Goal: Find specific page/section: Find specific page/section

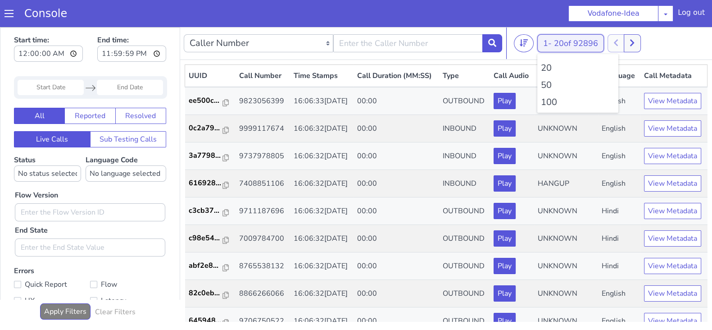
click at [560, 43] on span "20 of 92896" at bounding box center [576, 43] width 44 height 11
click at [554, 100] on li "100" at bounding box center [578, 102] width 74 height 14
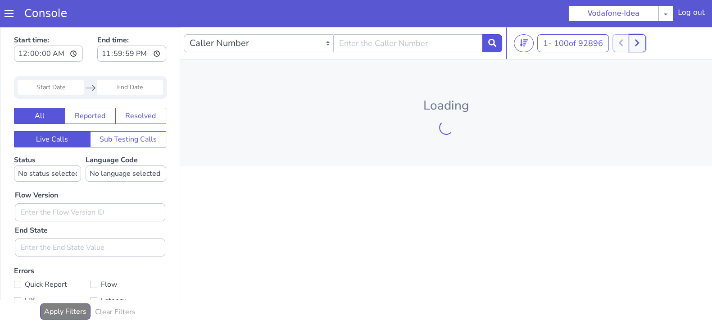
click at [638, 36] on button at bounding box center [637, 43] width 17 height 18
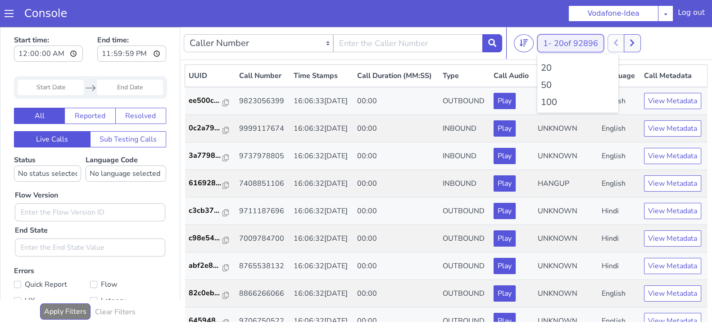
click at [556, 46] on span "20 of 92896" at bounding box center [576, 43] width 44 height 11
click at [552, 100] on li "100" at bounding box center [578, 102] width 74 height 14
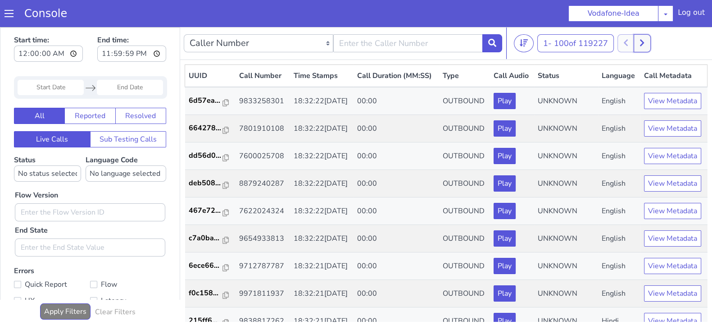
click at [641, 39] on button at bounding box center [641, 43] width 17 height 18
click at [653, 39] on icon at bounding box center [651, 43] width 5 height 8
click at [647, 42] on button at bounding box center [651, 43] width 17 height 18
click at [640, 39] on button at bounding box center [635, 43] width 17 height 18
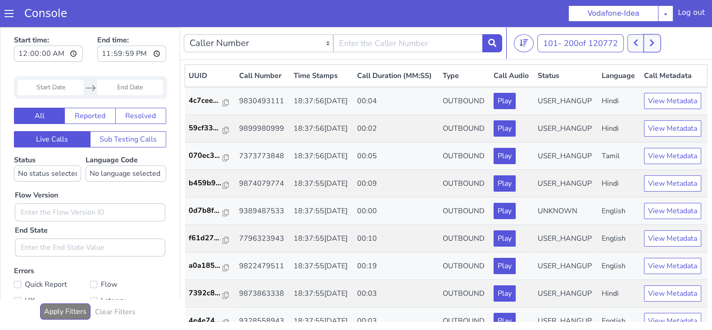
click at [650, 40] on button at bounding box center [651, 43] width 17 height 18
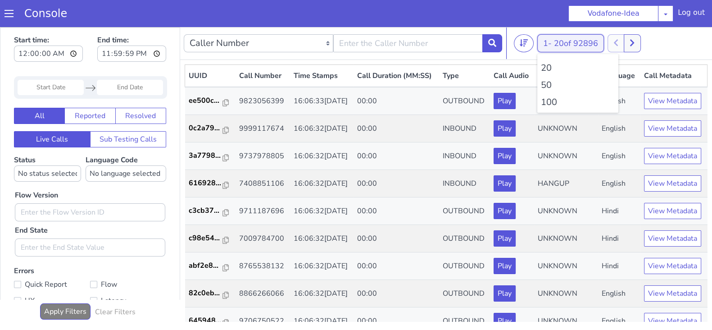
click at [547, 41] on button "1 - 20 of 92896" at bounding box center [570, 43] width 67 height 18
click at [548, 101] on li "100" at bounding box center [578, 102] width 74 height 14
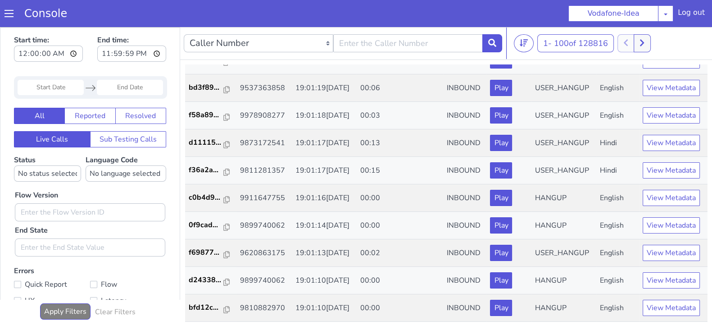
scroll to position [3054, 0]
click at [641, 43] on icon at bounding box center [641, 43] width 5 height 8
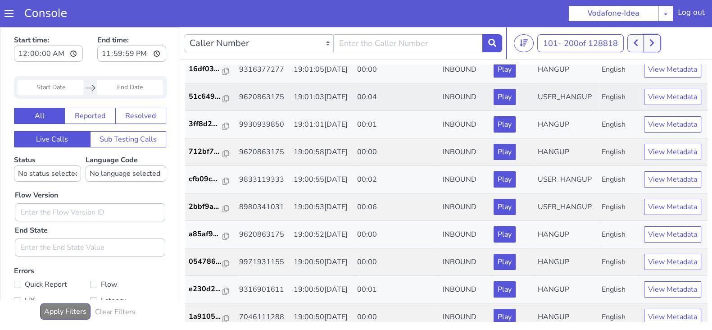
scroll to position [129, 0]
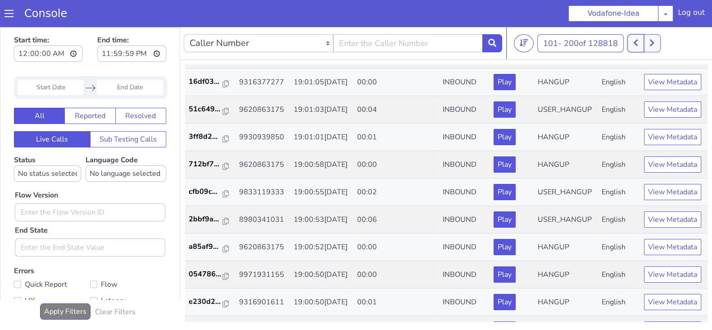
click at [644, 36] on button at bounding box center [635, 43] width 17 height 18
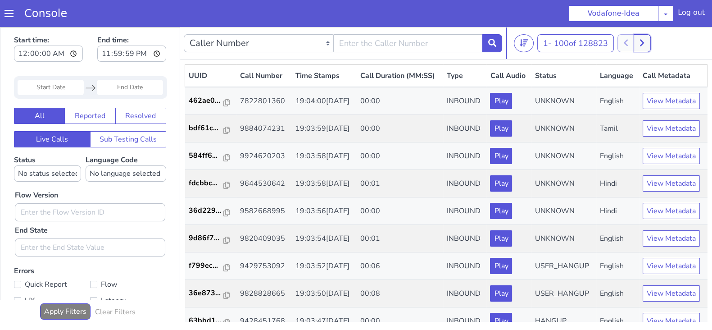
click at [635, 44] on button at bounding box center [641, 43] width 17 height 18
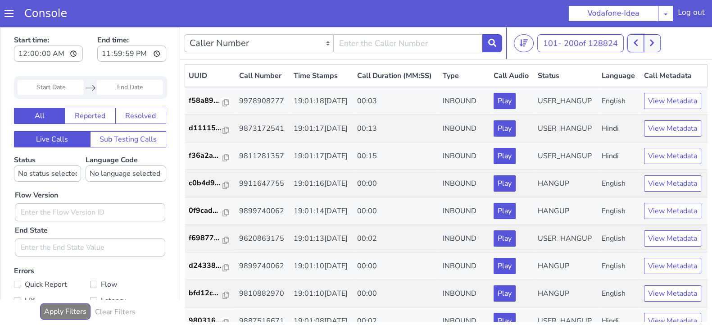
click at [638, 42] on icon at bounding box center [635, 43] width 5 height 8
